Goal: Navigation & Orientation: Find specific page/section

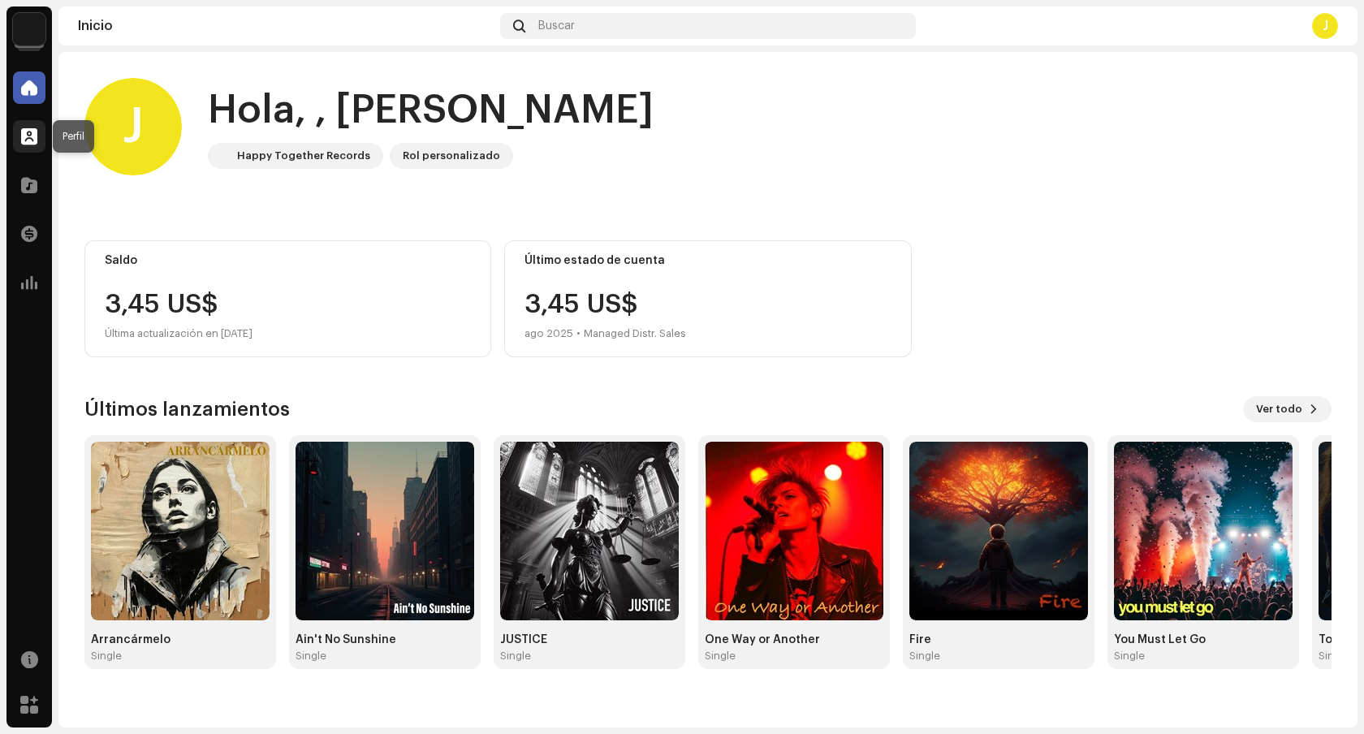
click at [38, 135] on div at bounding box center [29, 136] width 32 height 32
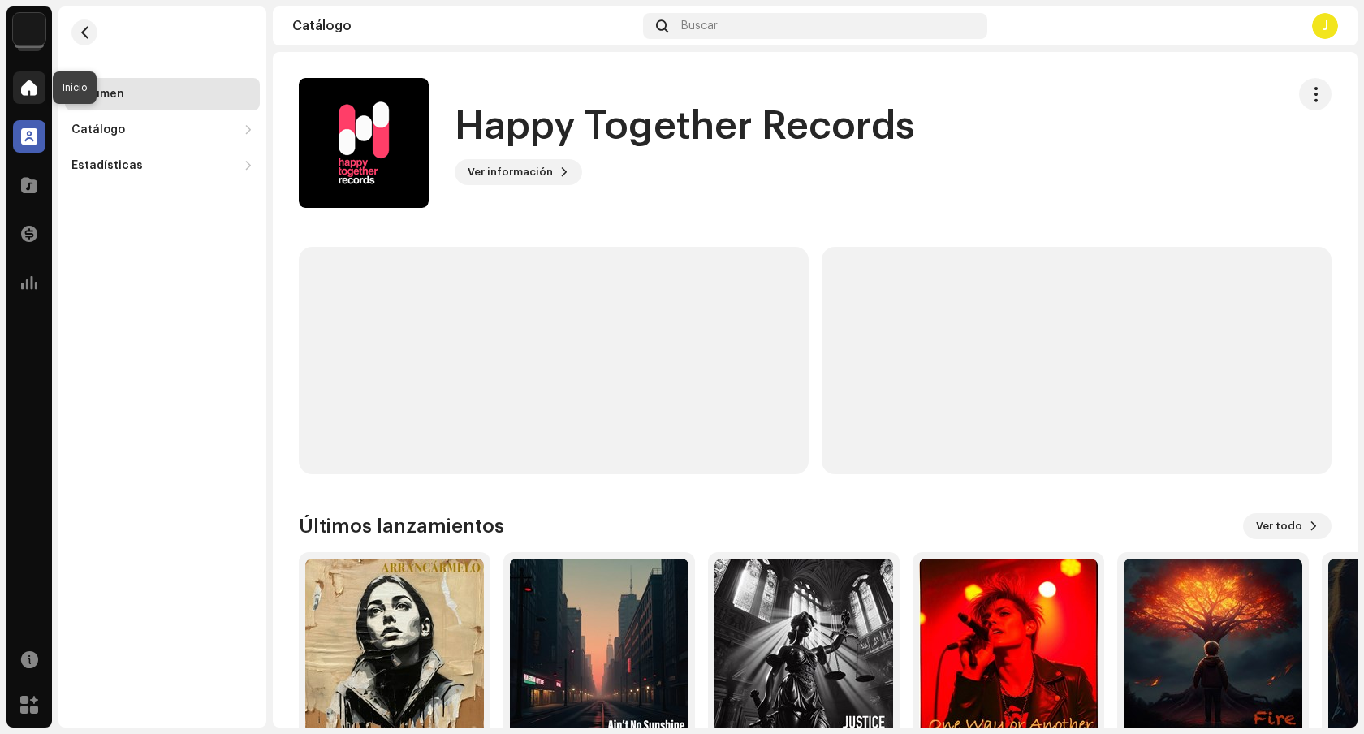
click at [27, 92] on span at bounding box center [29, 87] width 16 height 13
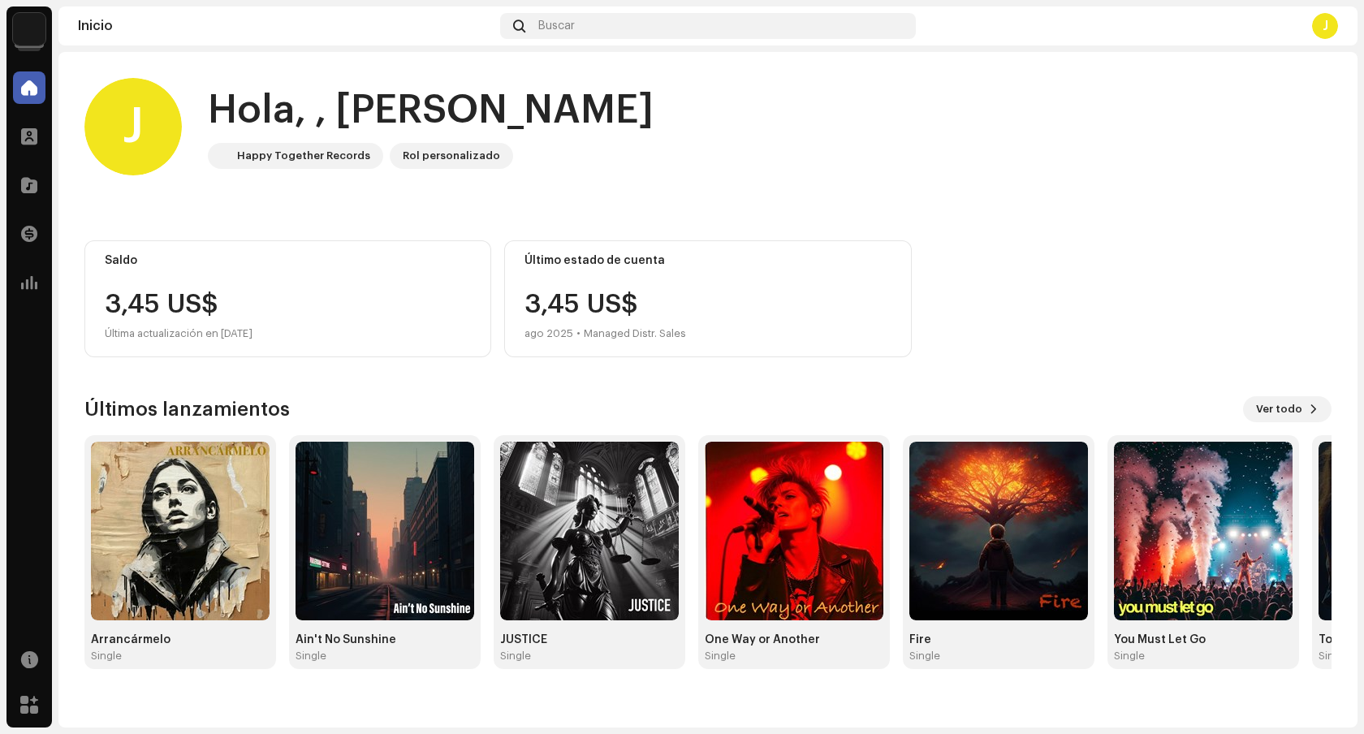
click at [448, 158] on div "Rol personalizado" at bounding box center [451, 155] width 97 height 19
click at [1330, 28] on div "J" at bounding box center [1325, 26] width 26 height 26
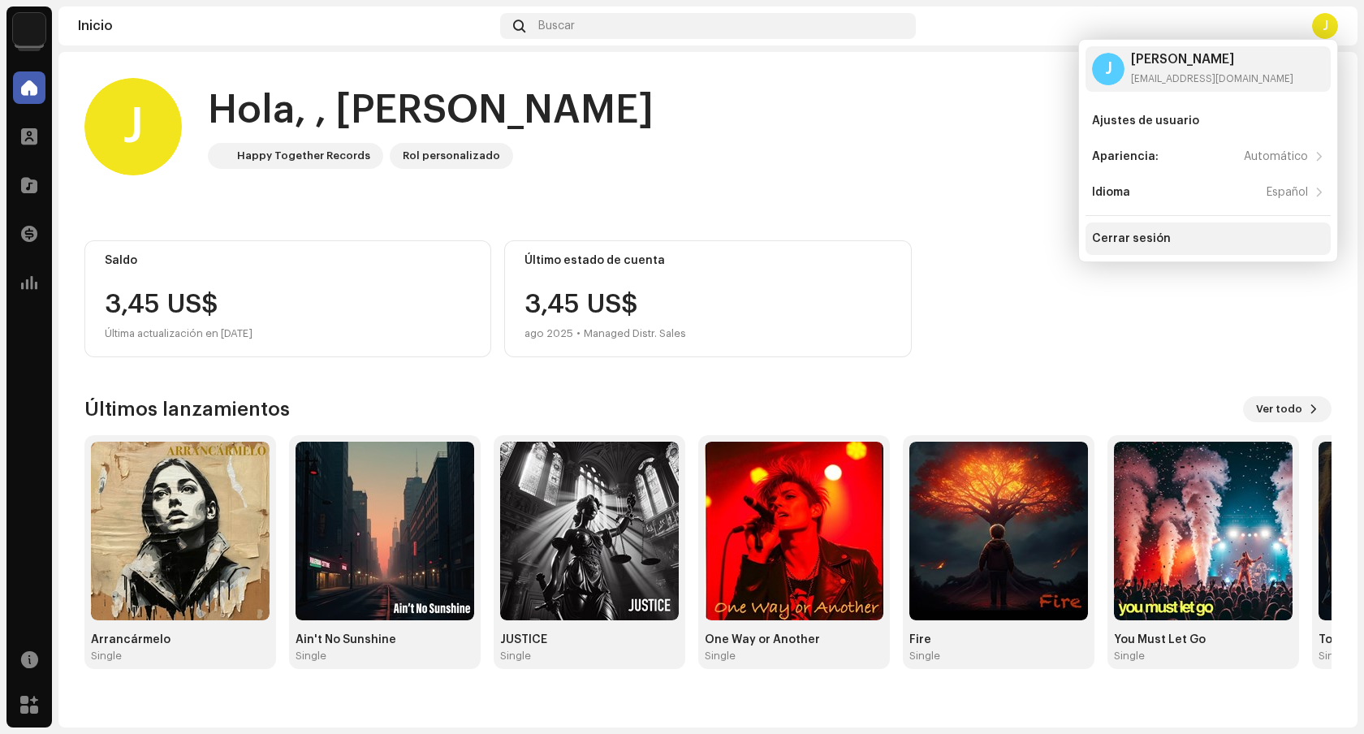
click at [1205, 239] on div "Cerrar sesión" at bounding box center [1208, 238] width 232 height 13
